Goal: Complete application form

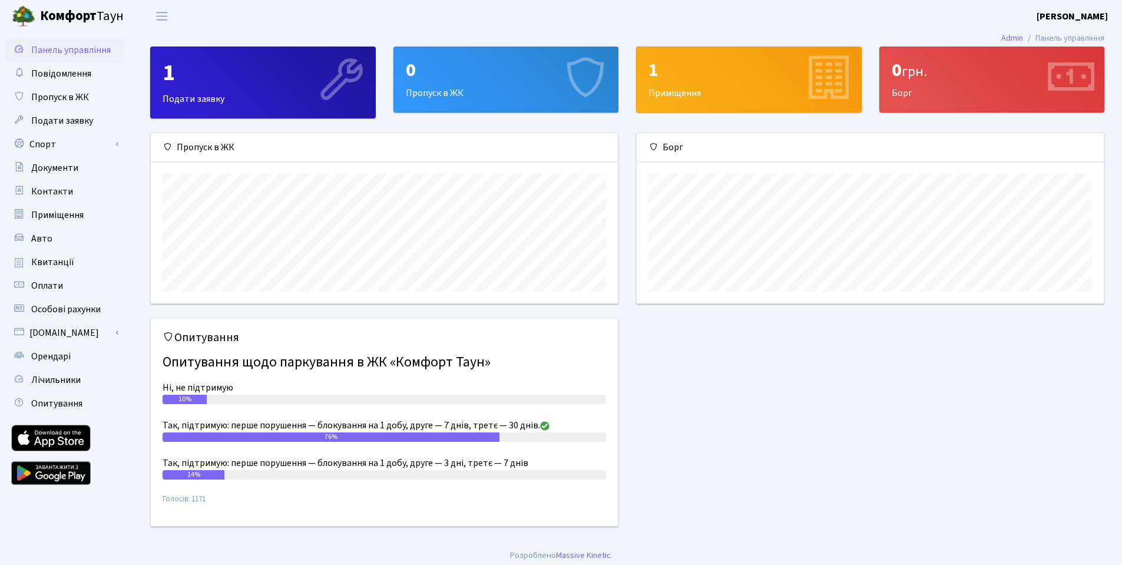
scroll to position [170, 467]
click at [295, 80] on div "1" at bounding box center [263, 73] width 201 height 28
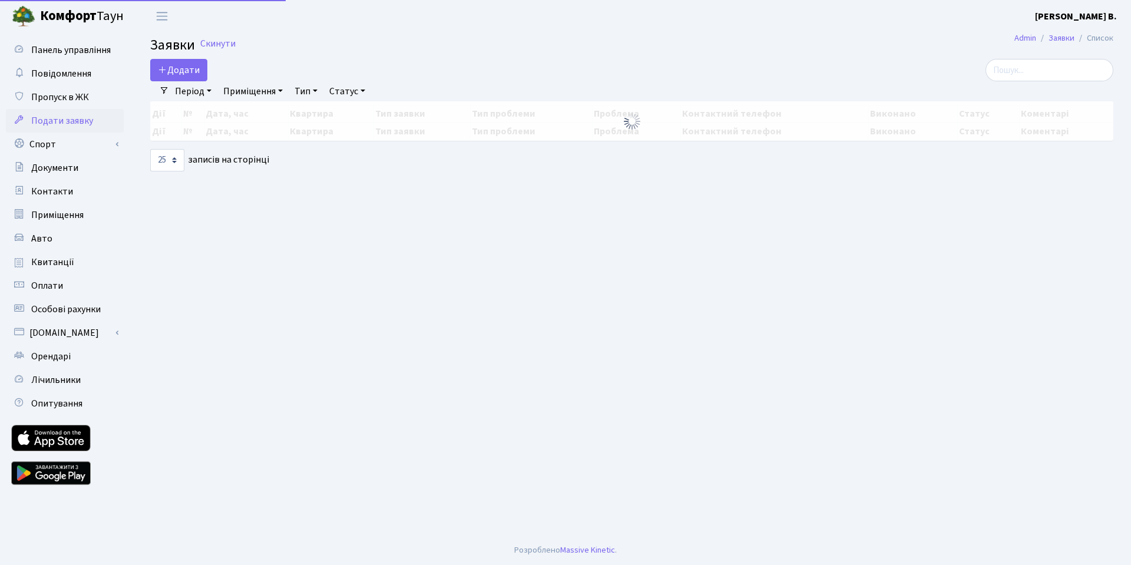
select select "25"
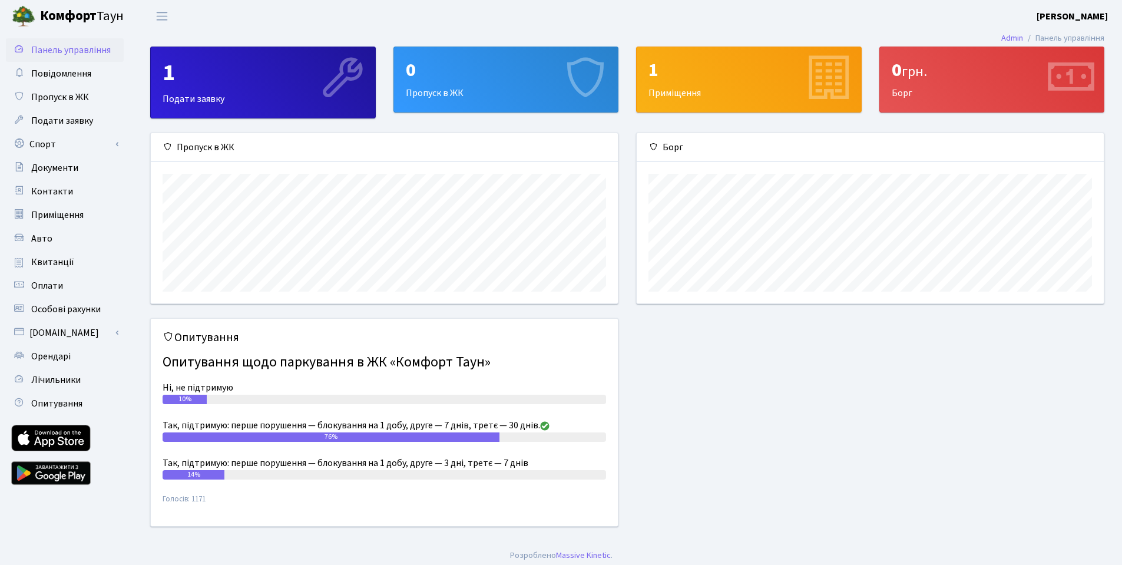
scroll to position [170, 467]
click at [434, 79] on div "0" at bounding box center [506, 70] width 201 height 22
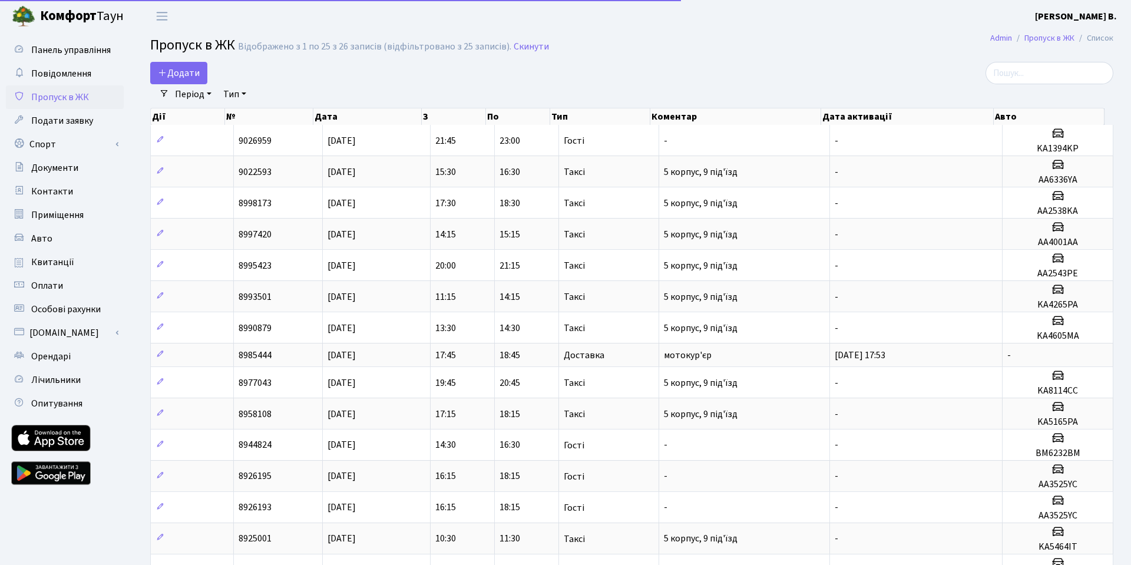
select select "25"
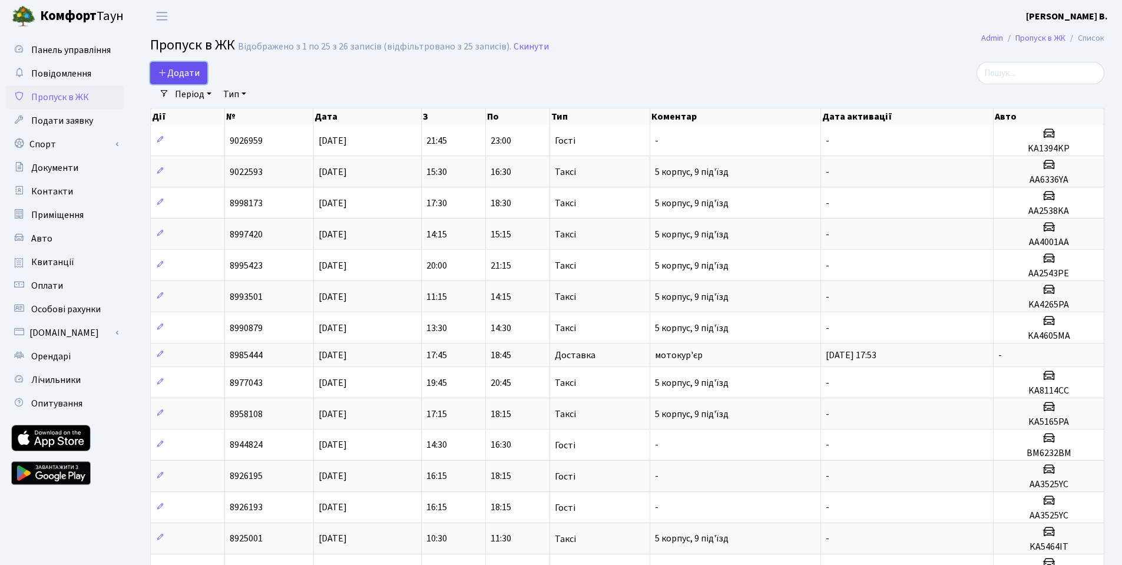
click at [174, 74] on span "Додати" at bounding box center [179, 73] width 42 height 13
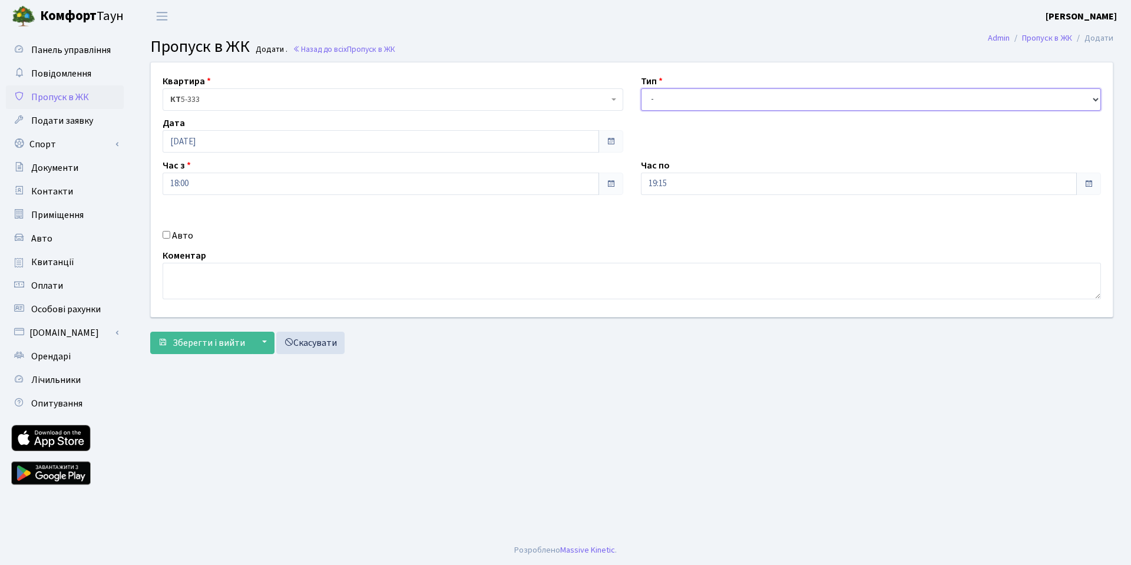
click at [707, 96] on select "- Доставка Таксі Гості Сервіс" at bounding box center [871, 99] width 461 height 22
select select "2"
click at [641, 88] on select "- Доставка Таксі Гості Сервіс" at bounding box center [871, 99] width 461 height 22
click at [160, 235] on div "Авто" at bounding box center [393, 236] width 478 height 14
click at [190, 236] on label "Авто" at bounding box center [182, 236] width 21 height 14
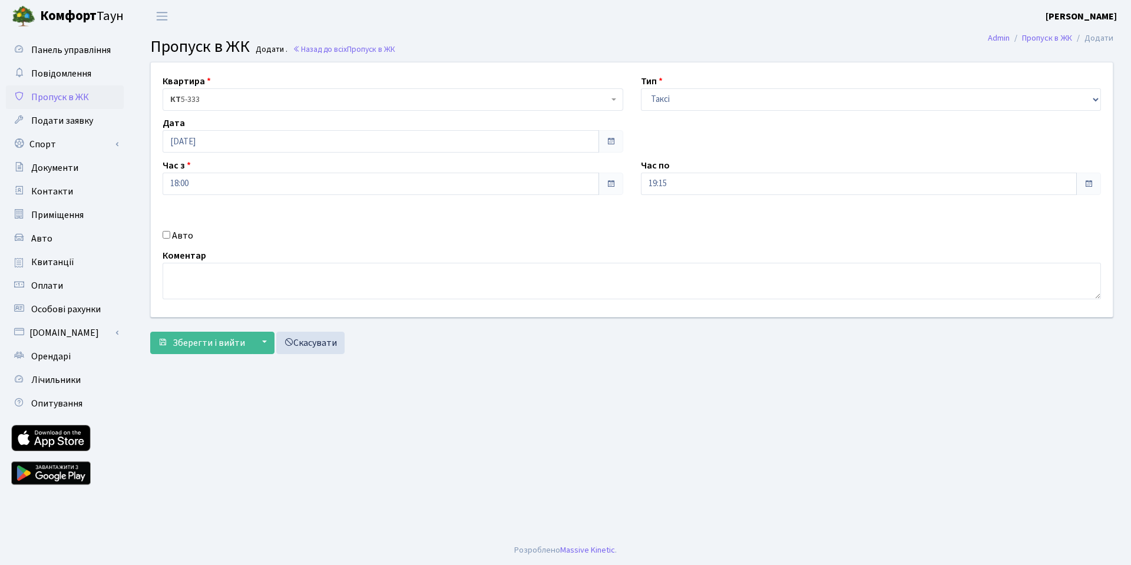
click at [170, 236] on input "Авто" at bounding box center [167, 235] width 8 height 8
checkbox input "true"
paste input "KA8224KC"
type input "KA8224KC"
drag, startPoint x: 207, startPoint y: 410, endPoint x: 219, endPoint y: 398, distance: 16.3
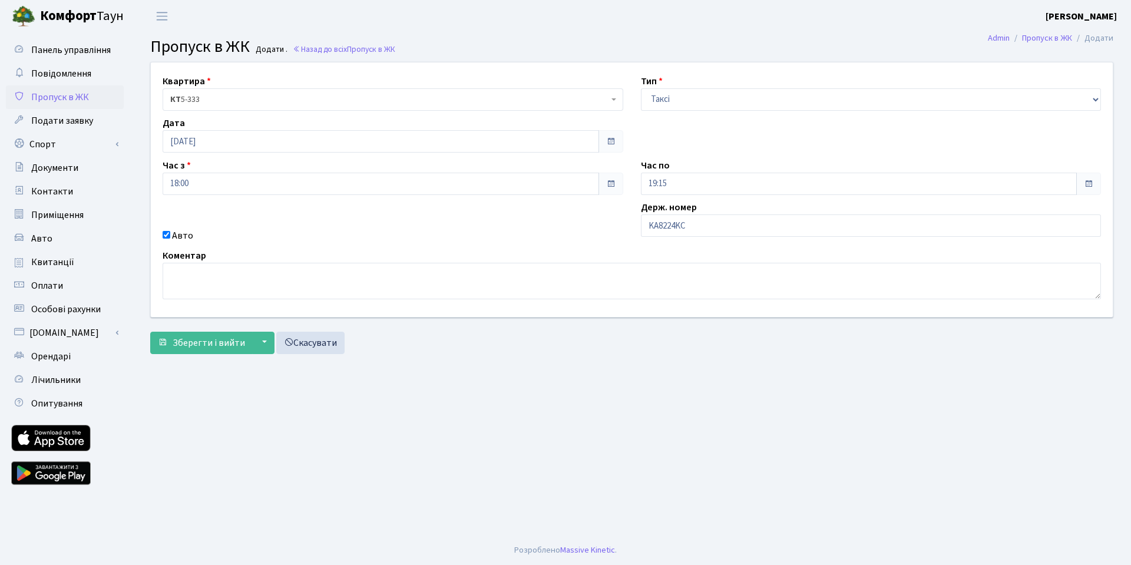
click at [210, 406] on main "Admin Пропуск в ЖК Додати Пропуск в ЖК Додати . Назад до всіх Пропуск в ЖК Квар…" at bounding box center [632, 283] width 999 height 503
click at [182, 337] on span "Зберегти і вийти" at bounding box center [209, 342] width 72 height 13
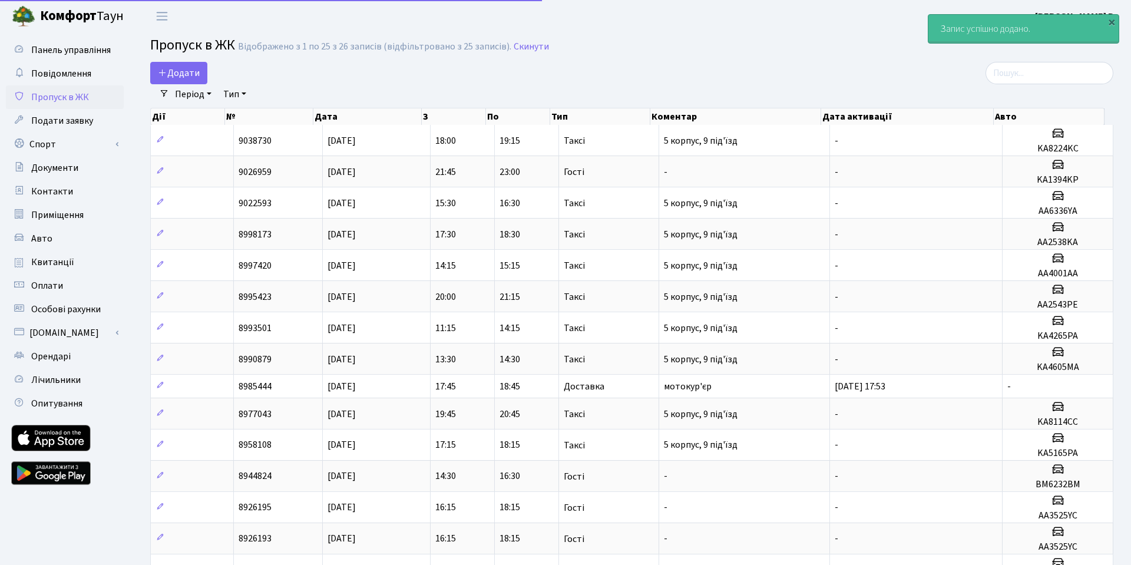
select select "25"
